Goal: Complete application form

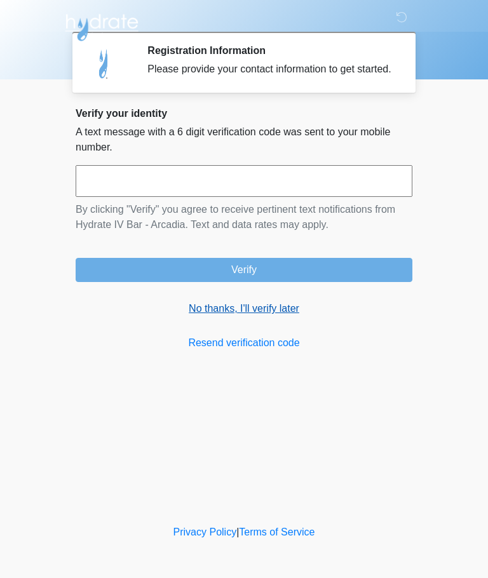
click at [221, 316] on link "No thanks, I'll verify later" at bounding box center [244, 308] width 337 height 15
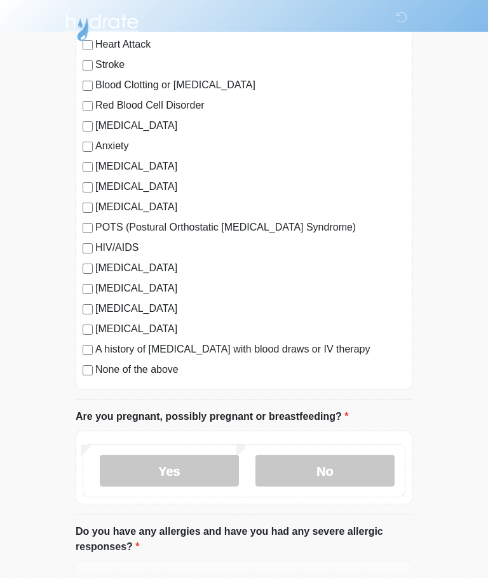
scroll to position [168, 0]
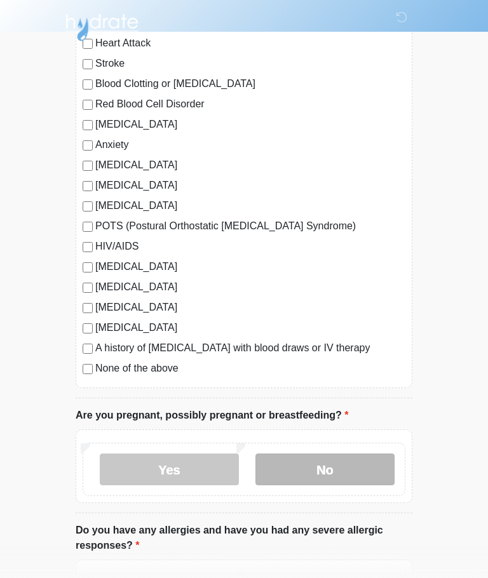
click at [344, 478] on label "No" at bounding box center [324, 470] width 139 height 32
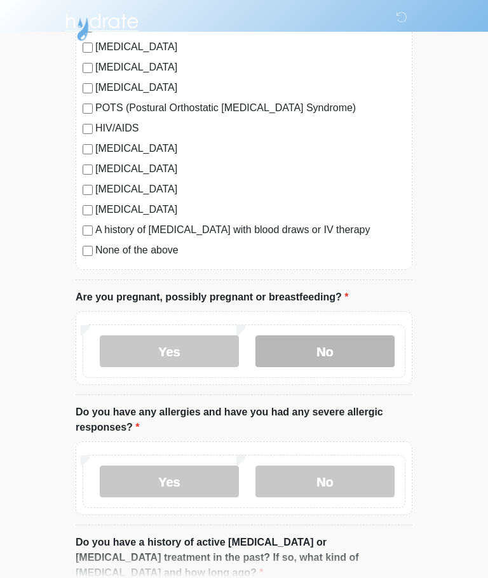
scroll to position [289, 0]
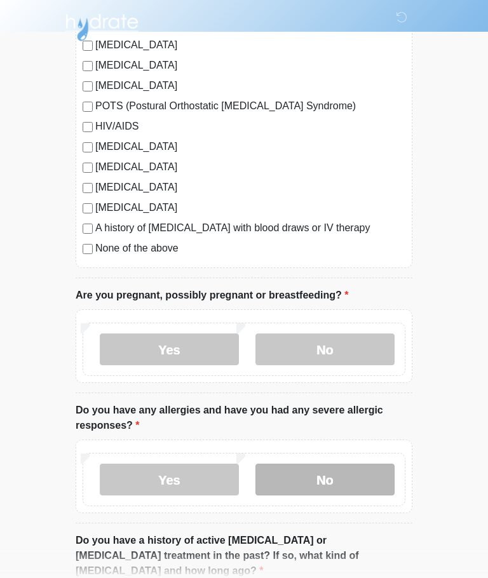
click at [353, 484] on label "No" at bounding box center [324, 480] width 139 height 32
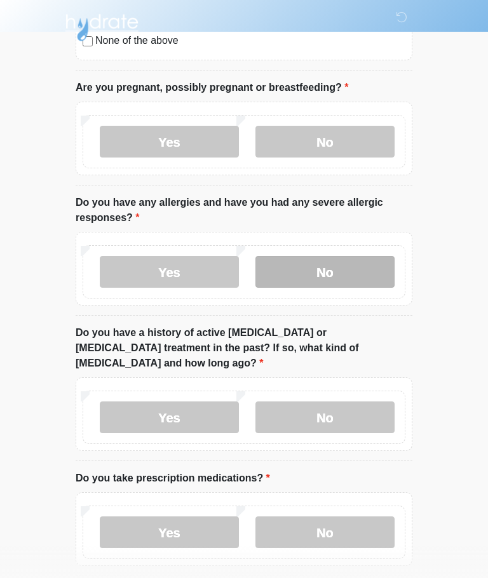
scroll to position [529, 0]
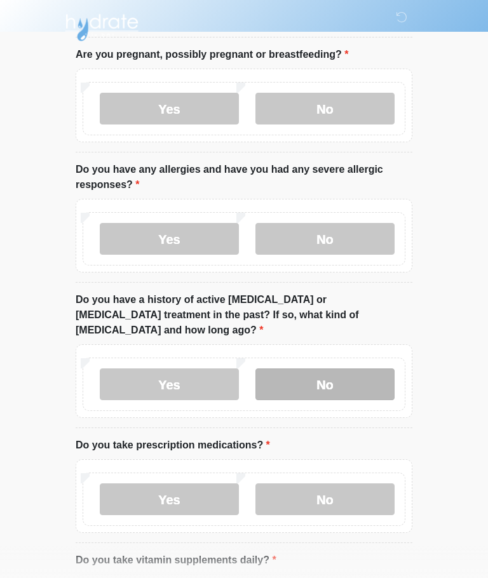
click at [372, 377] on label "No" at bounding box center [324, 385] width 139 height 32
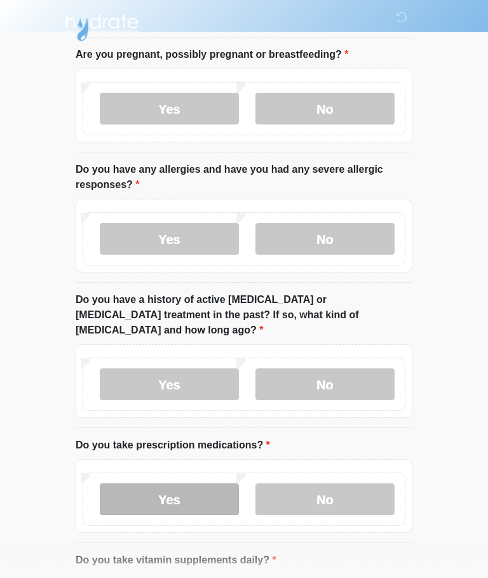
click at [177, 493] on label "Yes" at bounding box center [169, 500] width 139 height 32
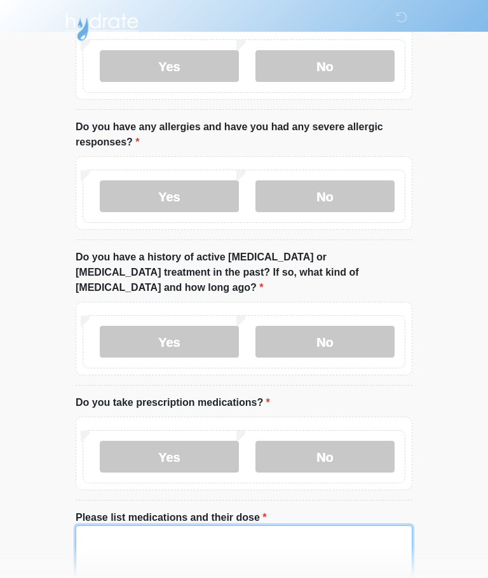
click at [112, 534] on textarea "Please list medications and their dose" at bounding box center [244, 553] width 337 height 55
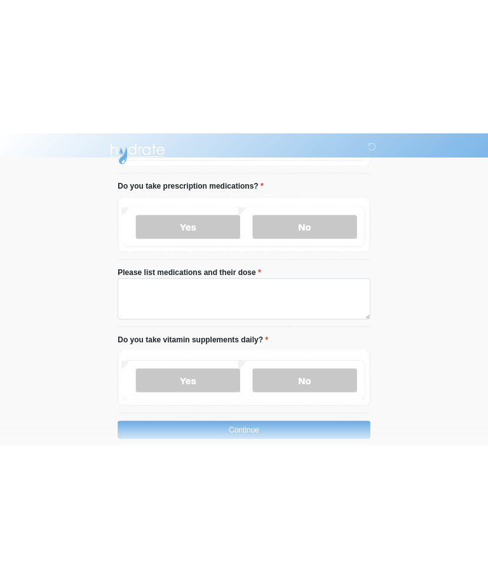
scroll to position [741, 0]
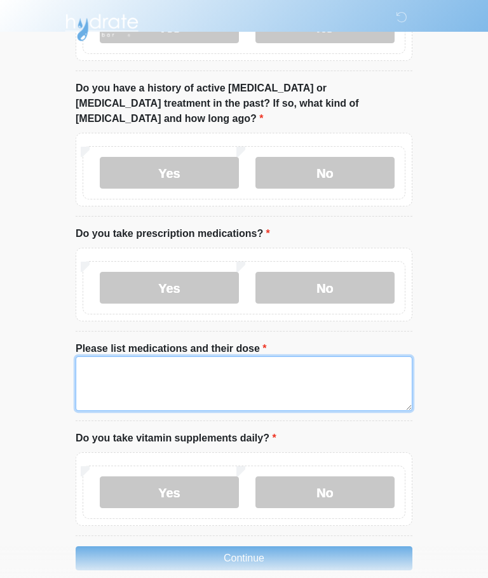
click at [164, 365] on textarea "Please list medications and their dose" at bounding box center [244, 384] width 337 height 55
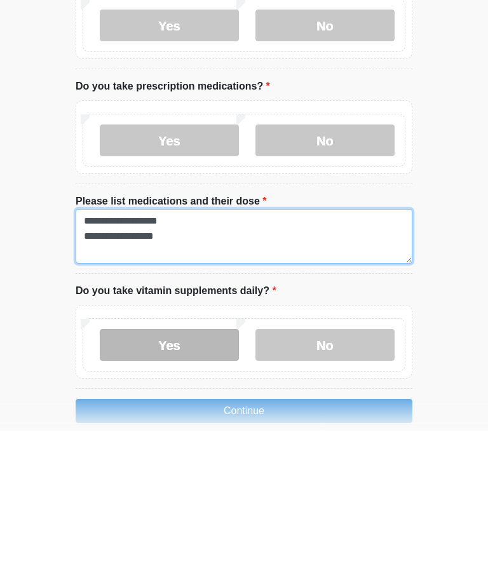
type textarea "**********"
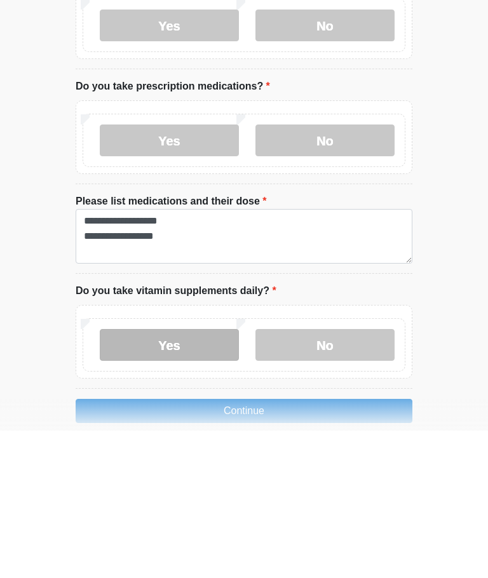
click at [157, 477] on label "Yes" at bounding box center [169, 493] width 139 height 32
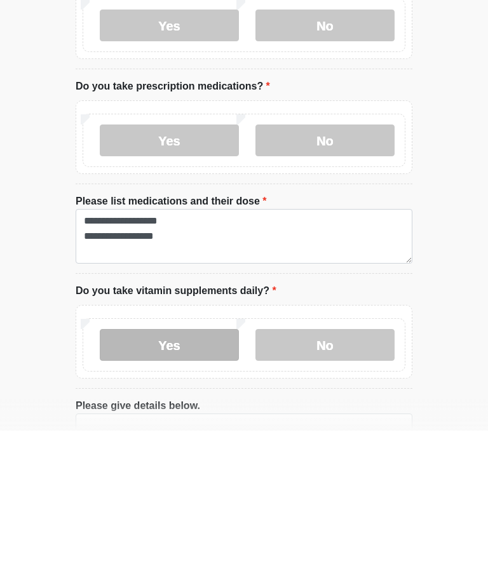
scroll to position [830, 0]
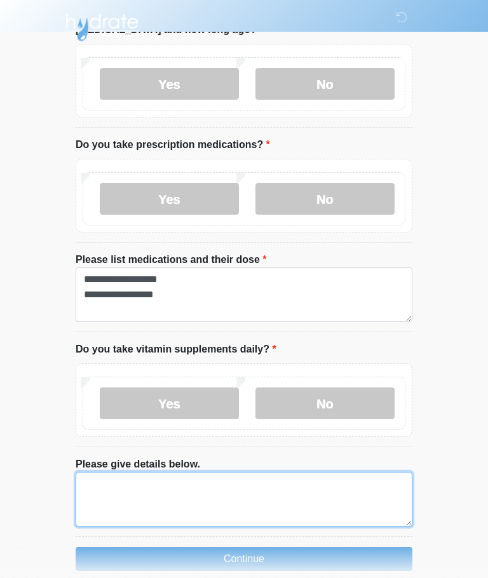
click at [299, 498] on textarea "Please give details below." at bounding box center [244, 499] width 337 height 55
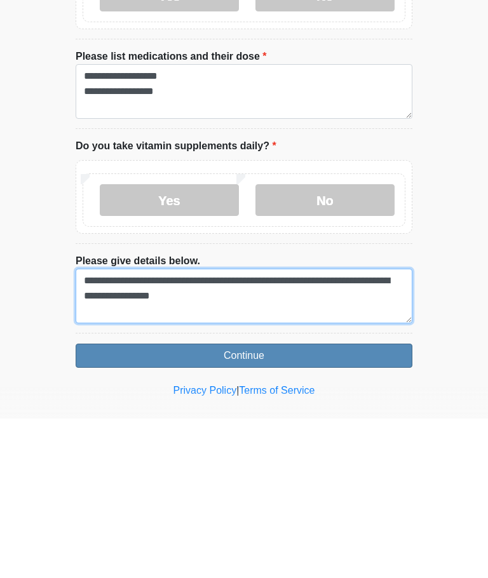
type textarea "**********"
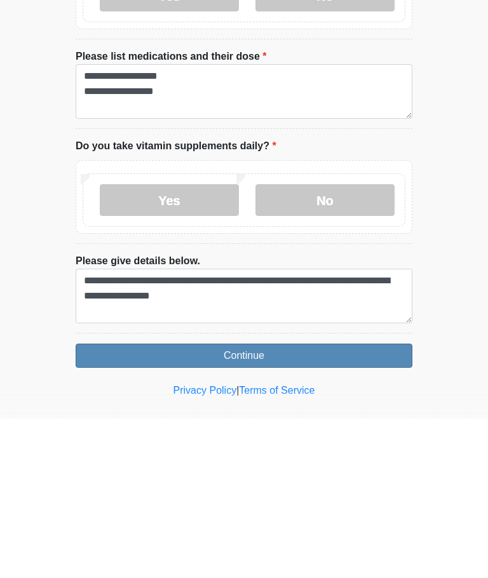
click at [161, 503] on button "Continue" at bounding box center [244, 515] width 337 height 24
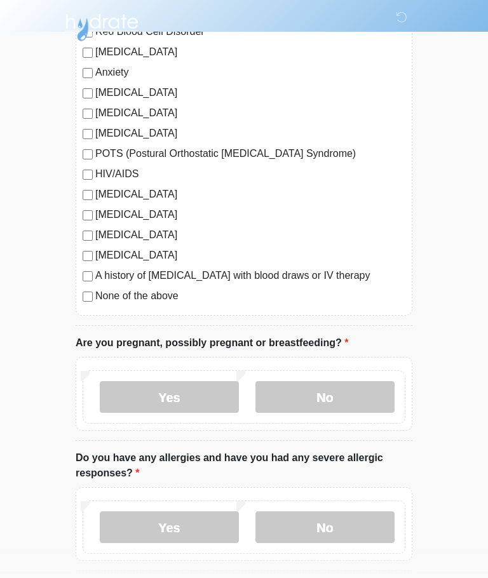
scroll to position [0, 0]
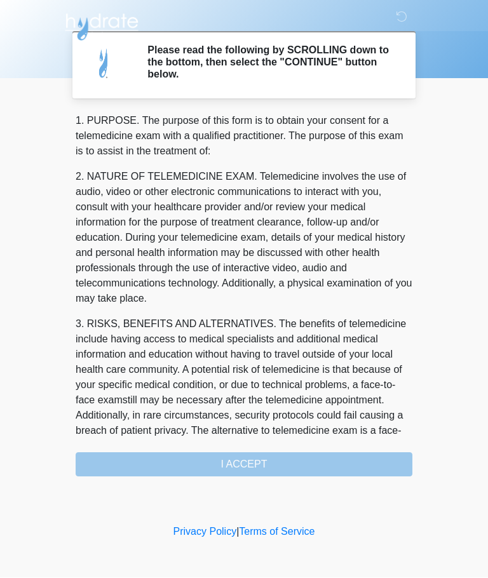
click at [354, 463] on div "1. PURPOSE. The purpose of this form is to obtain your consent for a telemedici…" at bounding box center [244, 296] width 337 height 364
click at [338, 464] on div "1. PURPOSE. The purpose of this form is to obtain your consent for a telemedici…" at bounding box center [244, 296] width 337 height 364
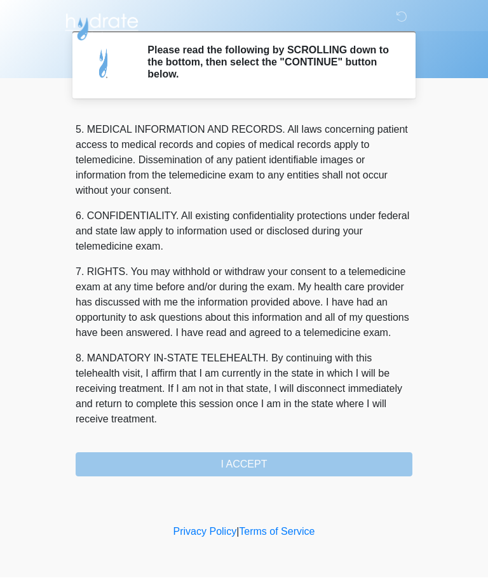
scroll to position [413, 0]
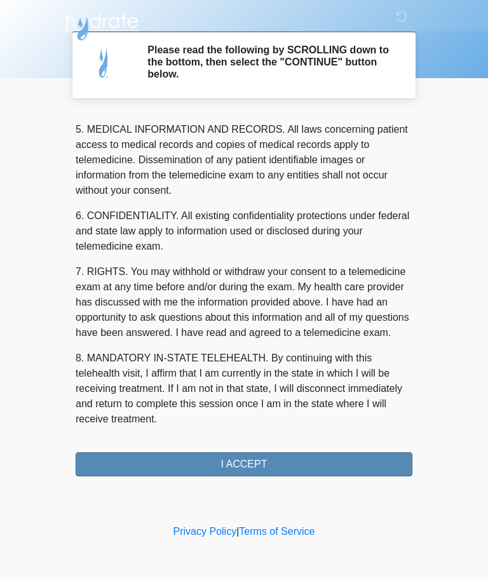
click at [299, 468] on button "I ACCEPT" at bounding box center [244, 465] width 337 height 24
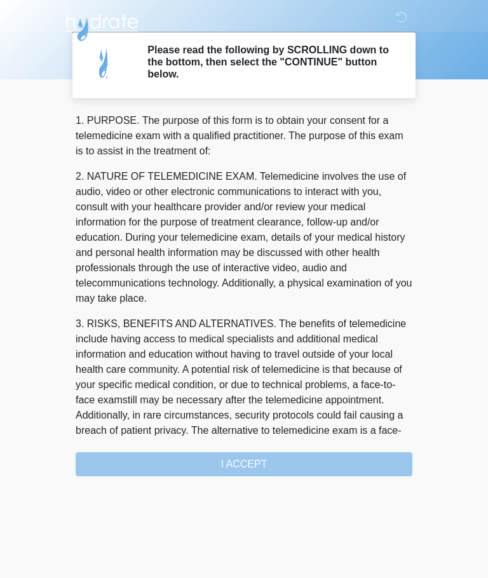
scroll to position [0, 0]
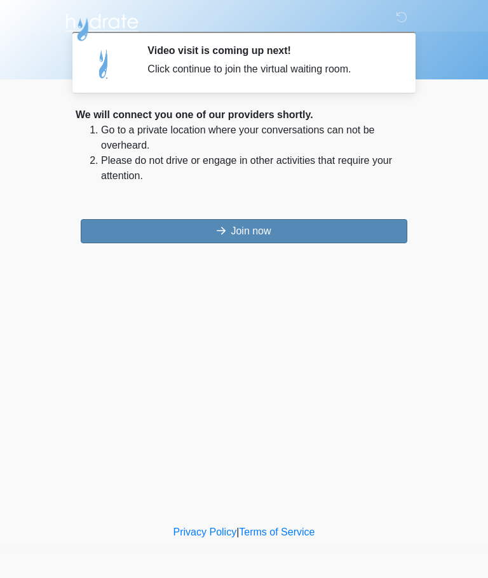
click at [180, 231] on button "Join now" at bounding box center [244, 231] width 327 height 24
